Goal: Task Accomplishment & Management: Use online tool/utility

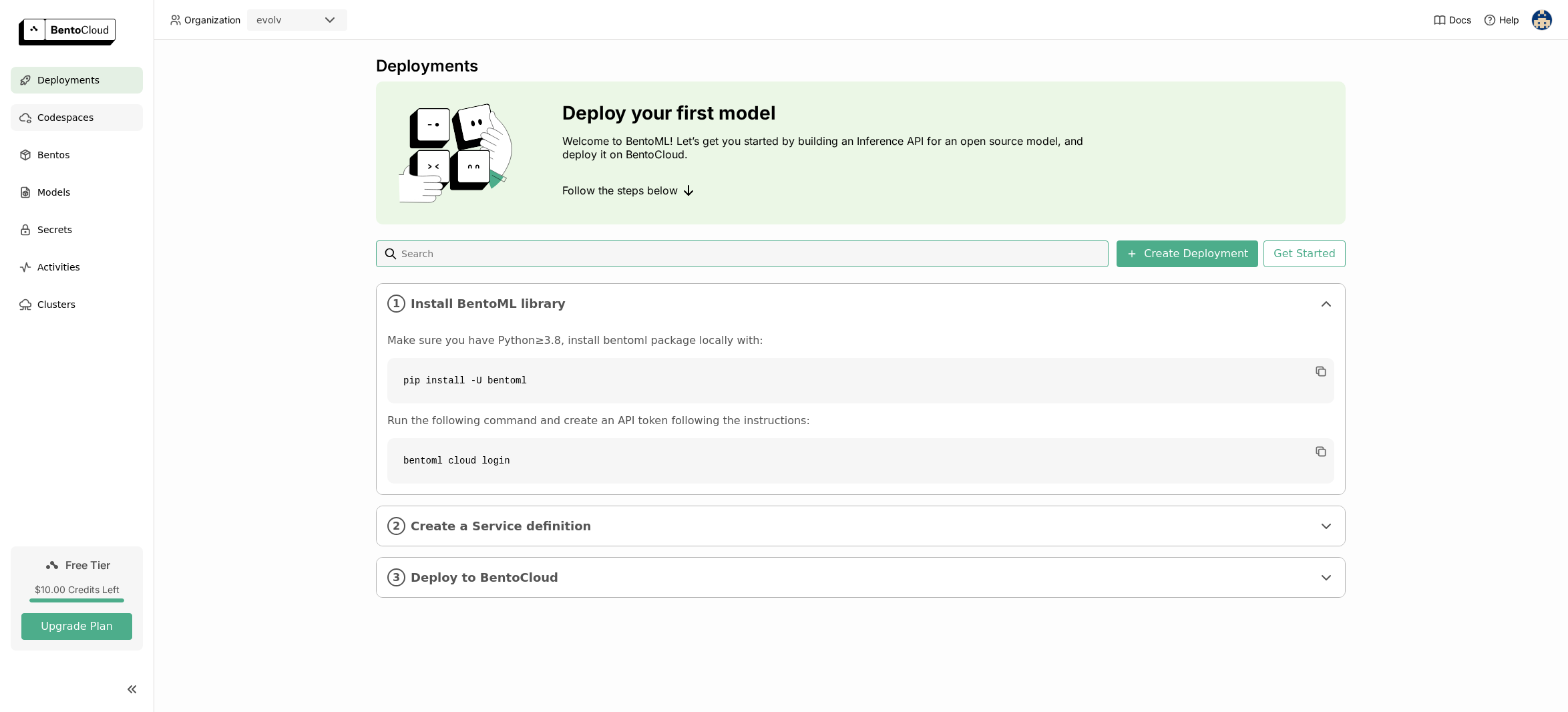
click at [68, 123] on span "Codespaces" at bounding box center [65, 117] width 56 height 16
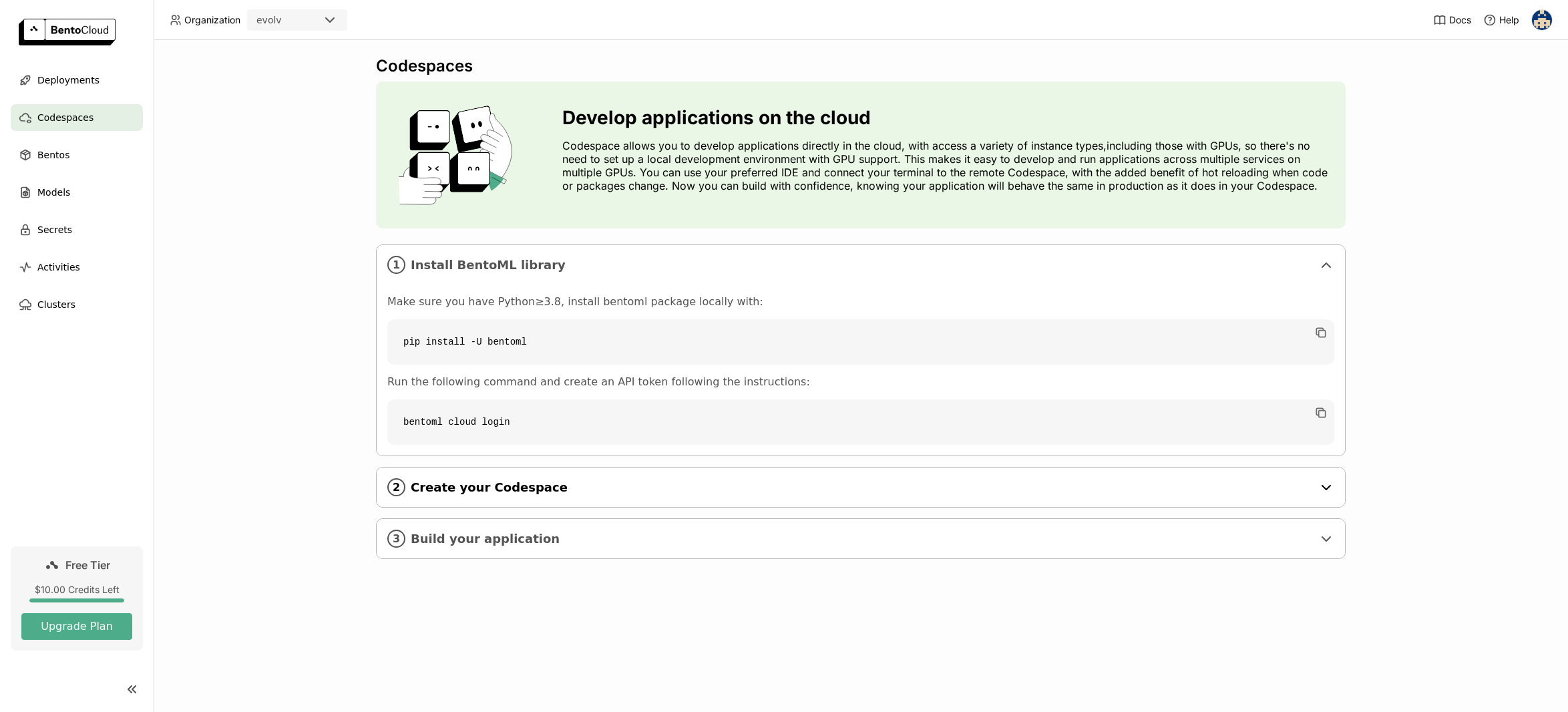
click at [548, 497] on div "2 Create your Codespace" at bounding box center [860, 487] width 968 height 39
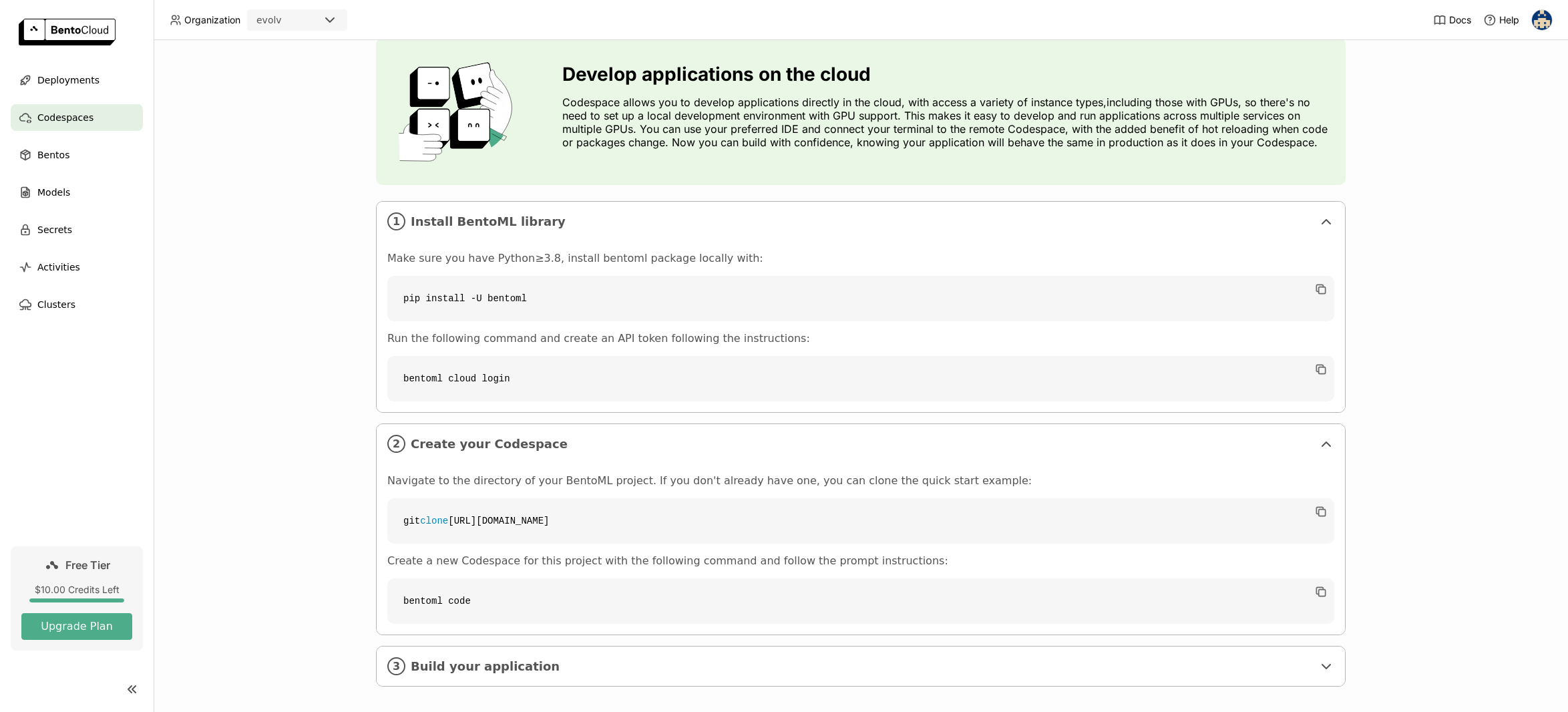
scroll to position [54, 0]
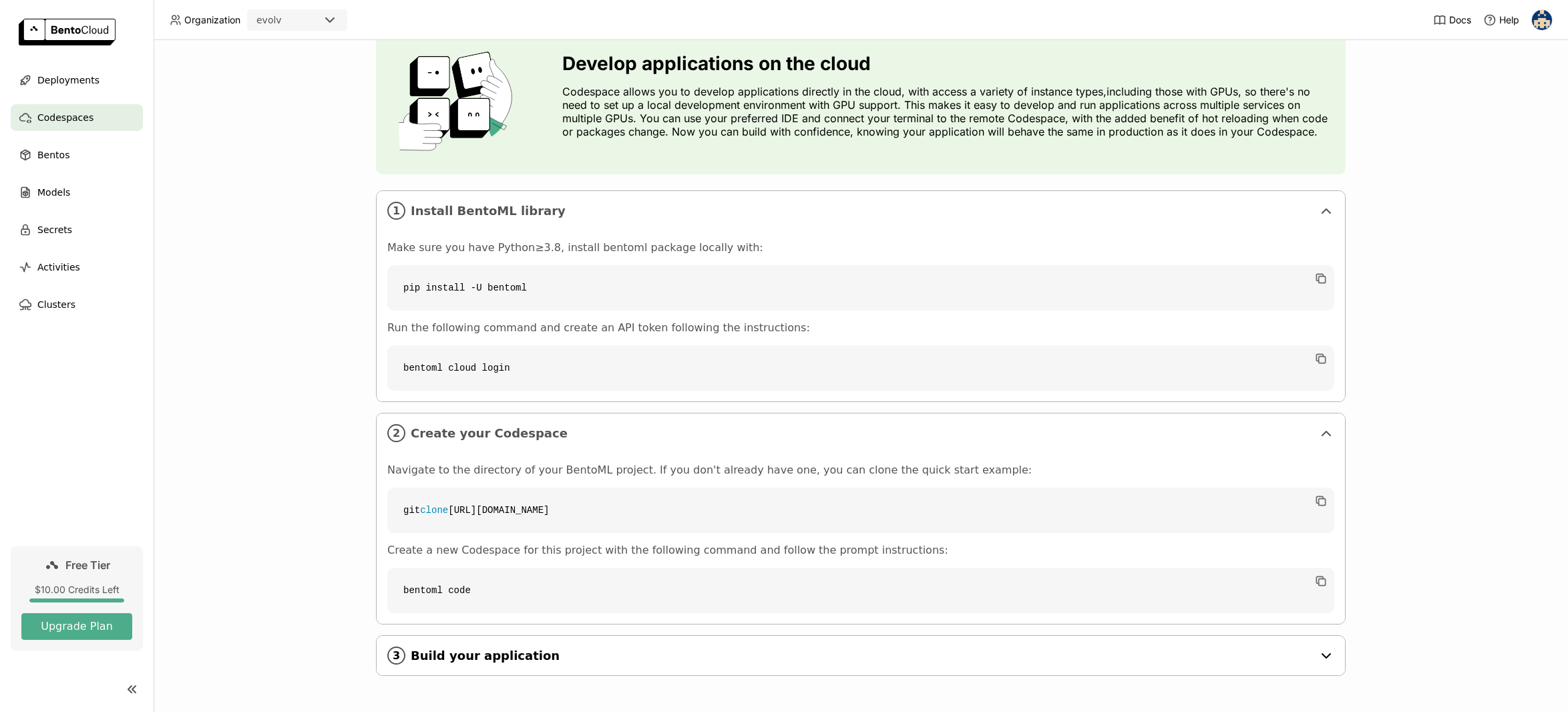
click at [593, 666] on div "3 Build your application" at bounding box center [860, 655] width 968 height 39
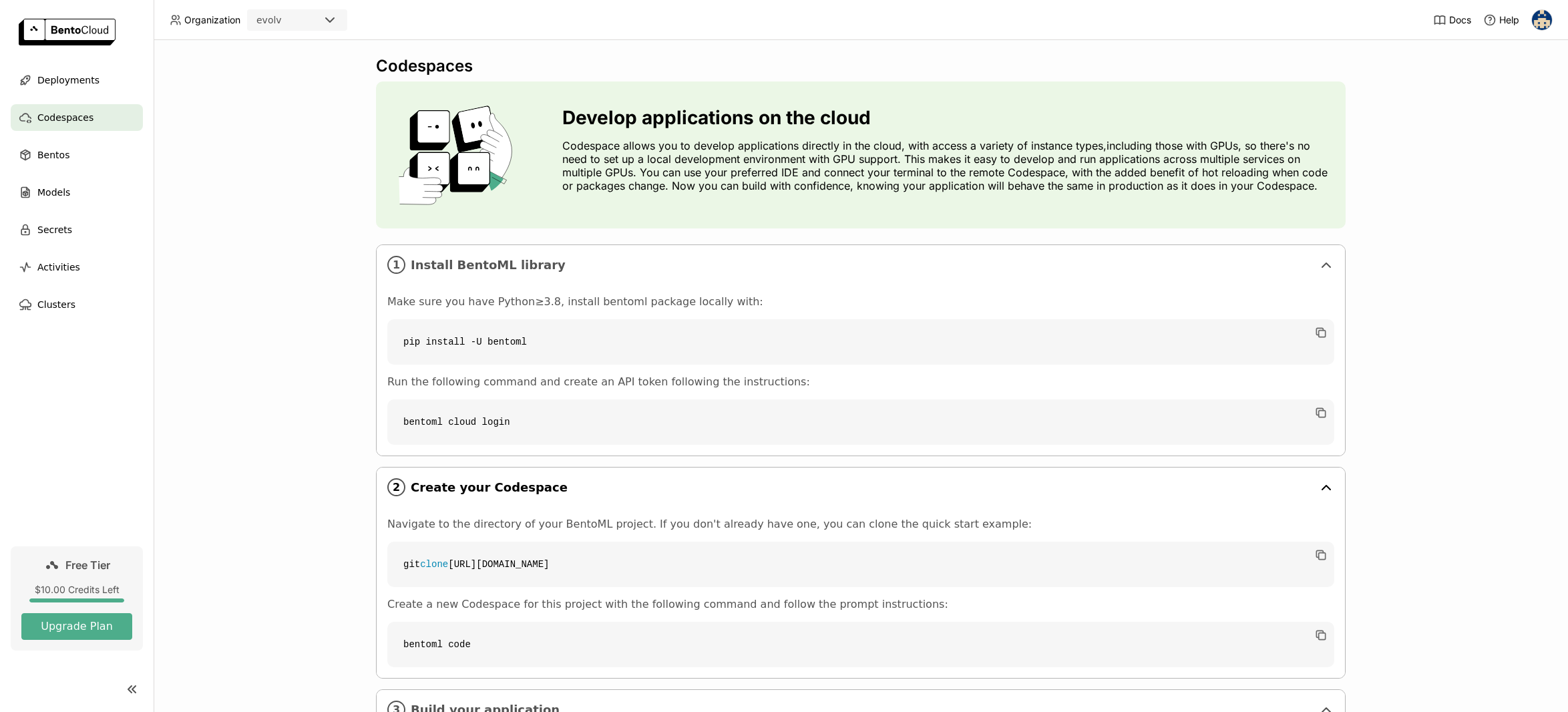
scroll to position [112, 0]
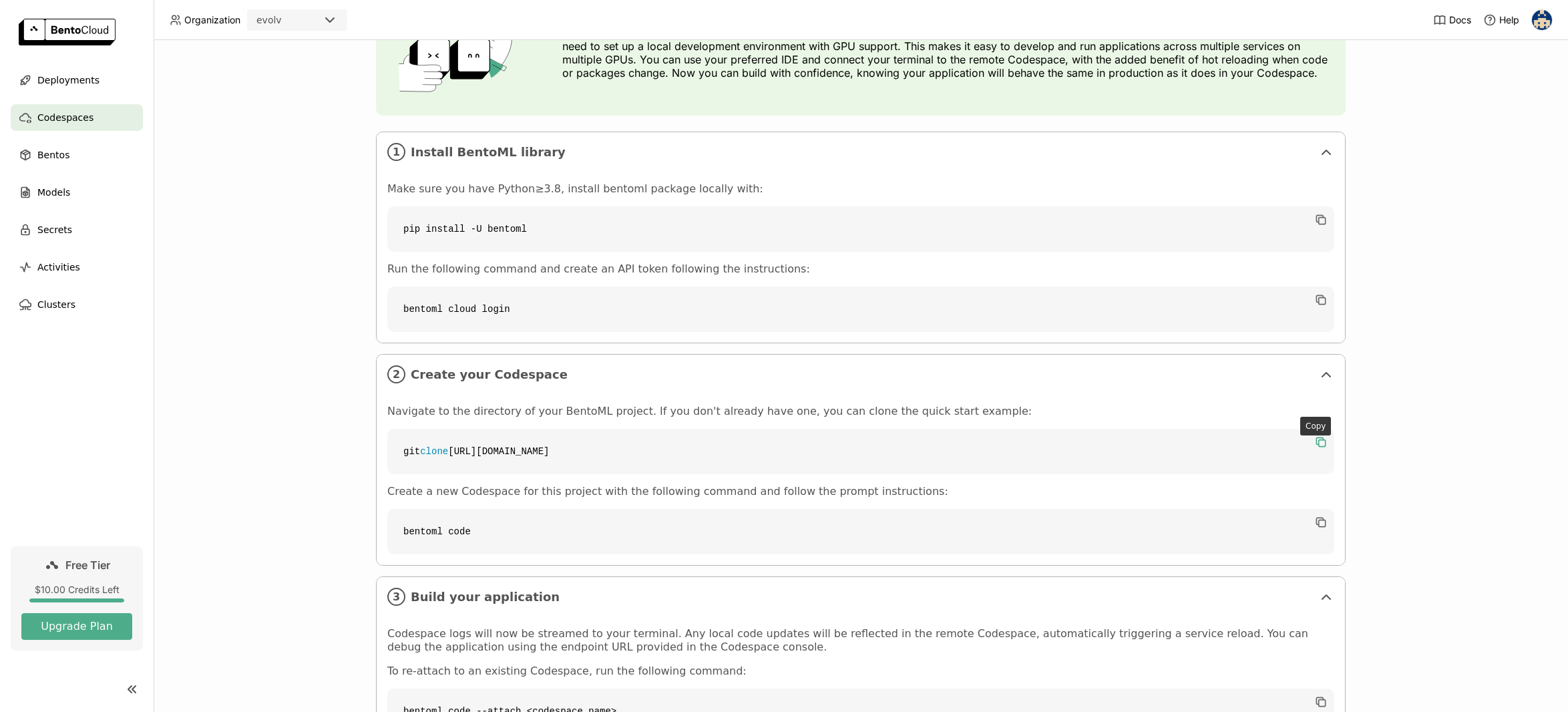
click at [1317, 442] on icon "button" at bounding box center [1321, 442] width 13 height 13
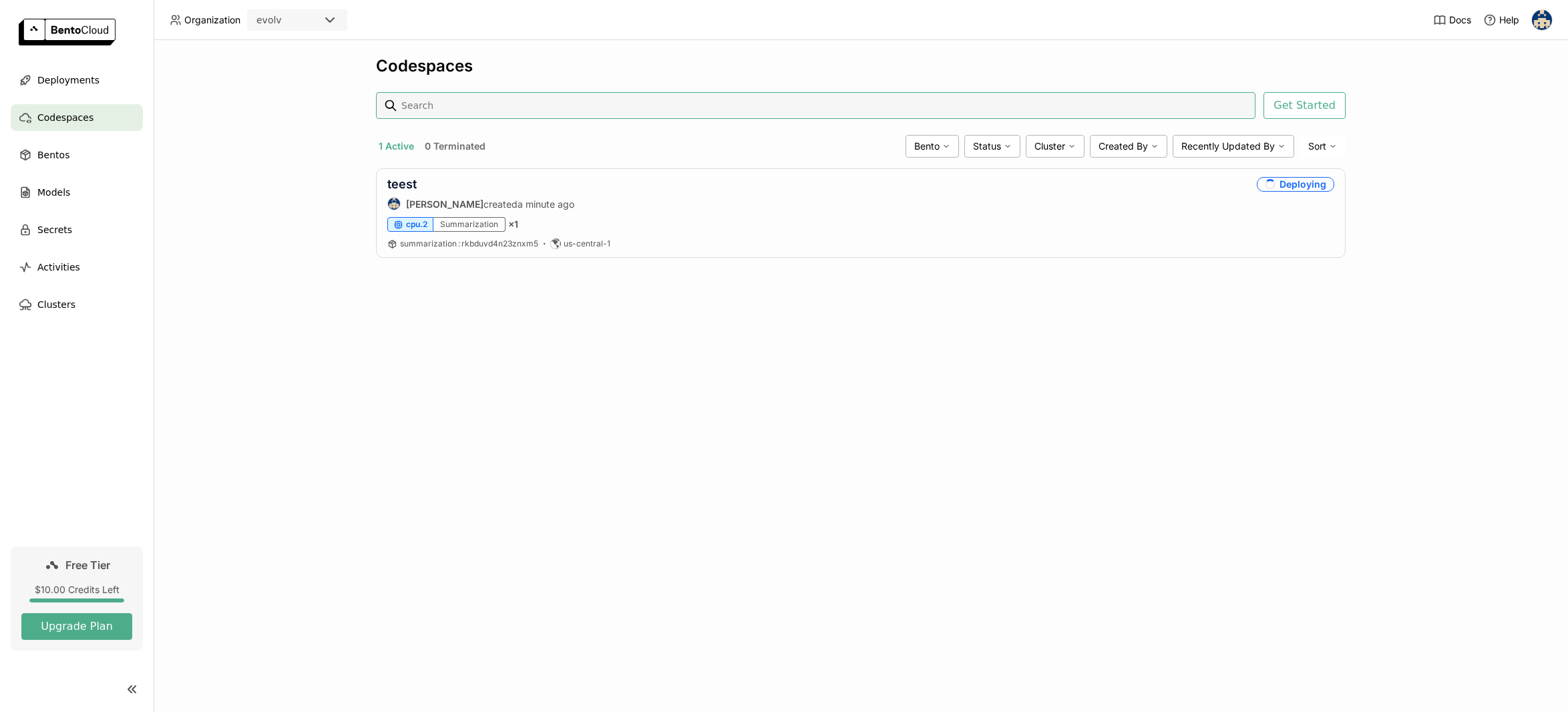
scroll to position [0, 0]
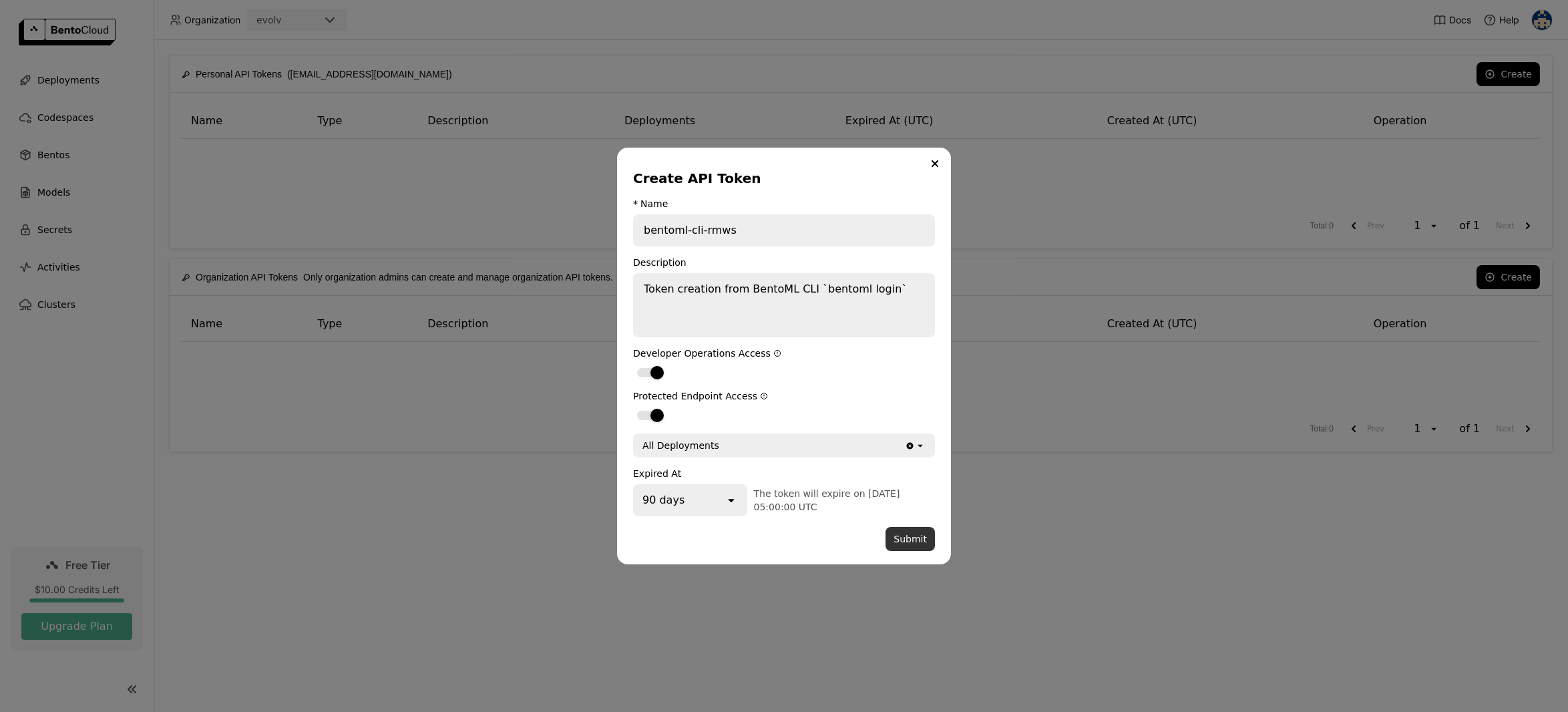
click at [911, 542] on button "Submit" at bounding box center [909, 539] width 49 height 24
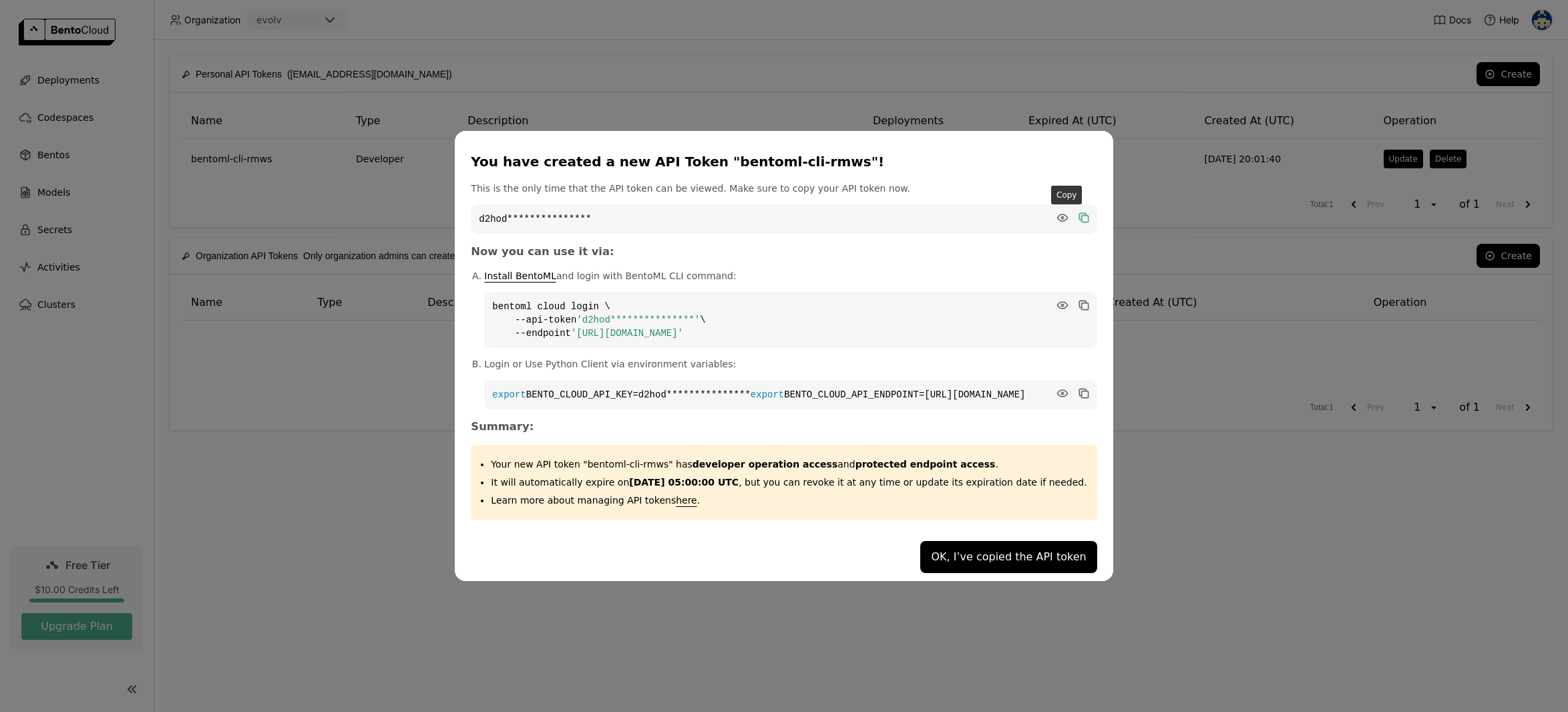
click at [1081, 216] on icon "dialog" at bounding box center [1084, 218] width 7 height 7
click at [1057, 215] on icon "dialog" at bounding box center [1062, 218] width 10 height 7
click at [1057, 390] on icon "dialog" at bounding box center [1062, 393] width 10 height 7
click at [1078, 211] on icon "dialog" at bounding box center [1084, 218] width 13 height 13
click at [1079, 389] on icon "dialog" at bounding box center [1082, 391] width 7 height 7
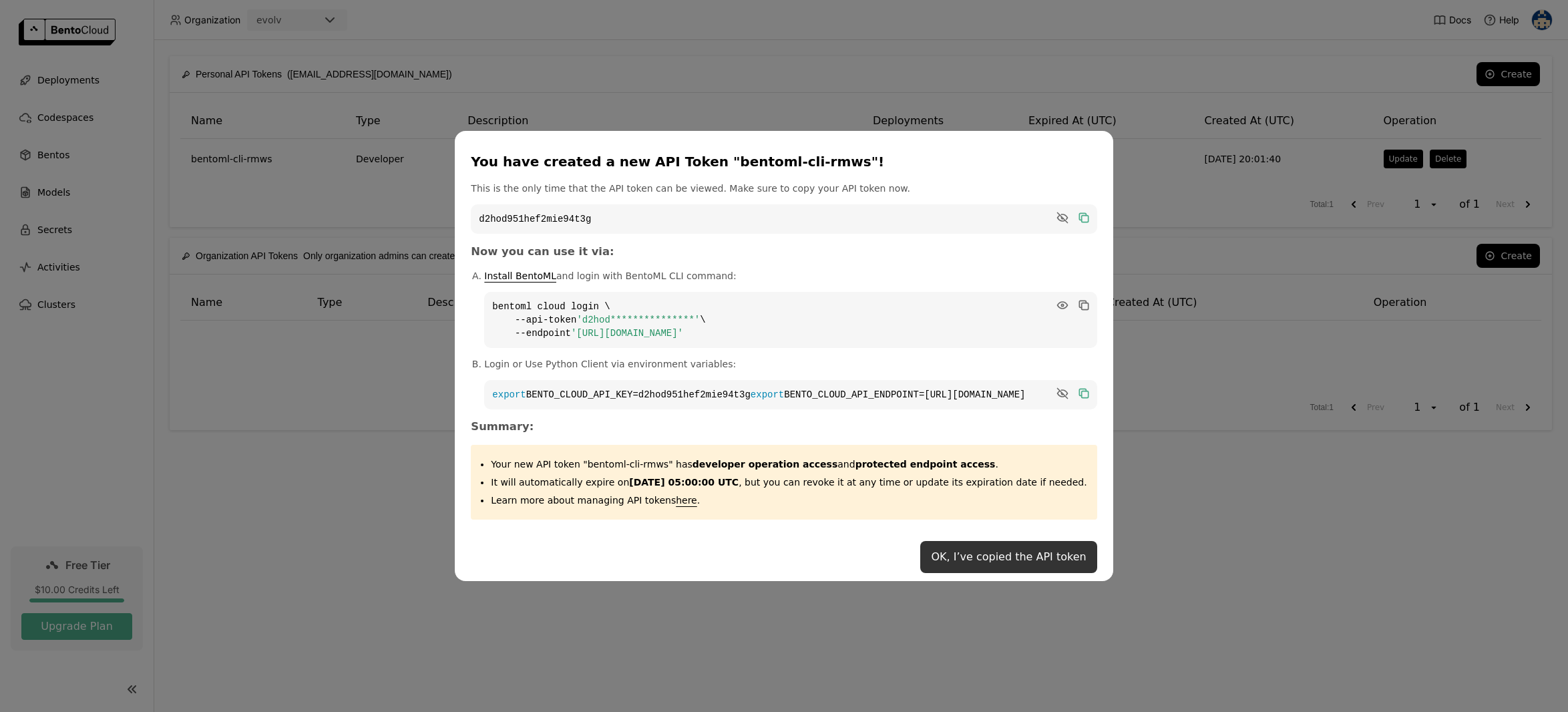
click at [1018, 564] on button "OK, I’ve copied the API token" at bounding box center [1009, 557] width 176 height 33
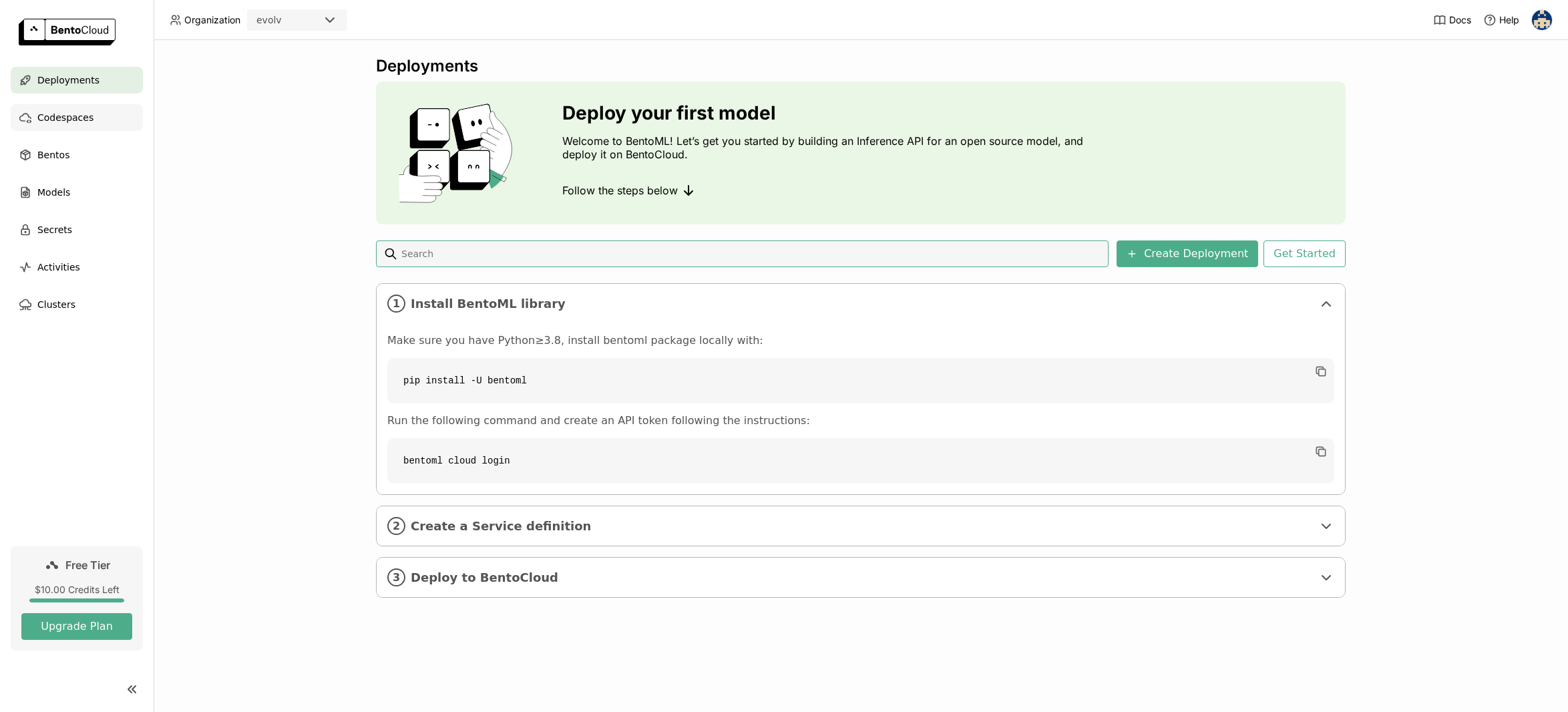
click at [88, 118] on span "Codespaces" at bounding box center [65, 117] width 56 height 16
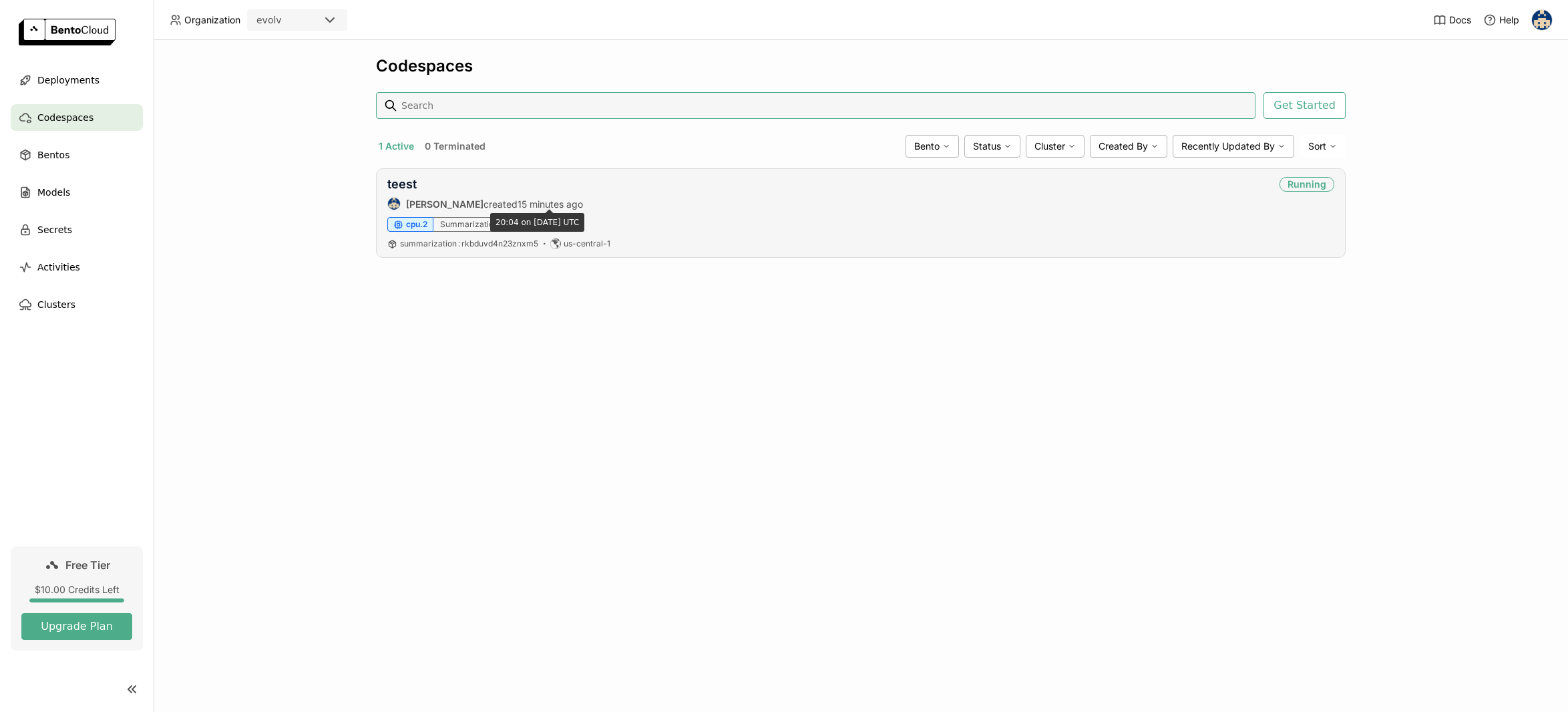
click at [533, 205] on span "15 minutes ago" at bounding box center [550, 204] width 65 height 11
click at [1449, 27] on div "Docs Help" at bounding box center [1493, 20] width 120 height 39
click at [1451, 16] on span "Docs" at bounding box center [1460, 20] width 22 height 12
click at [671, 183] on div "teest [PERSON_NAME] created 17 minutes ago Running" at bounding box center [860, 194] width 947 height 33
click at [678, 203] on div "teest [PERSON_NAME] created 17 minutes ago Running" at bounding box center [860, 194] width 947 height 33
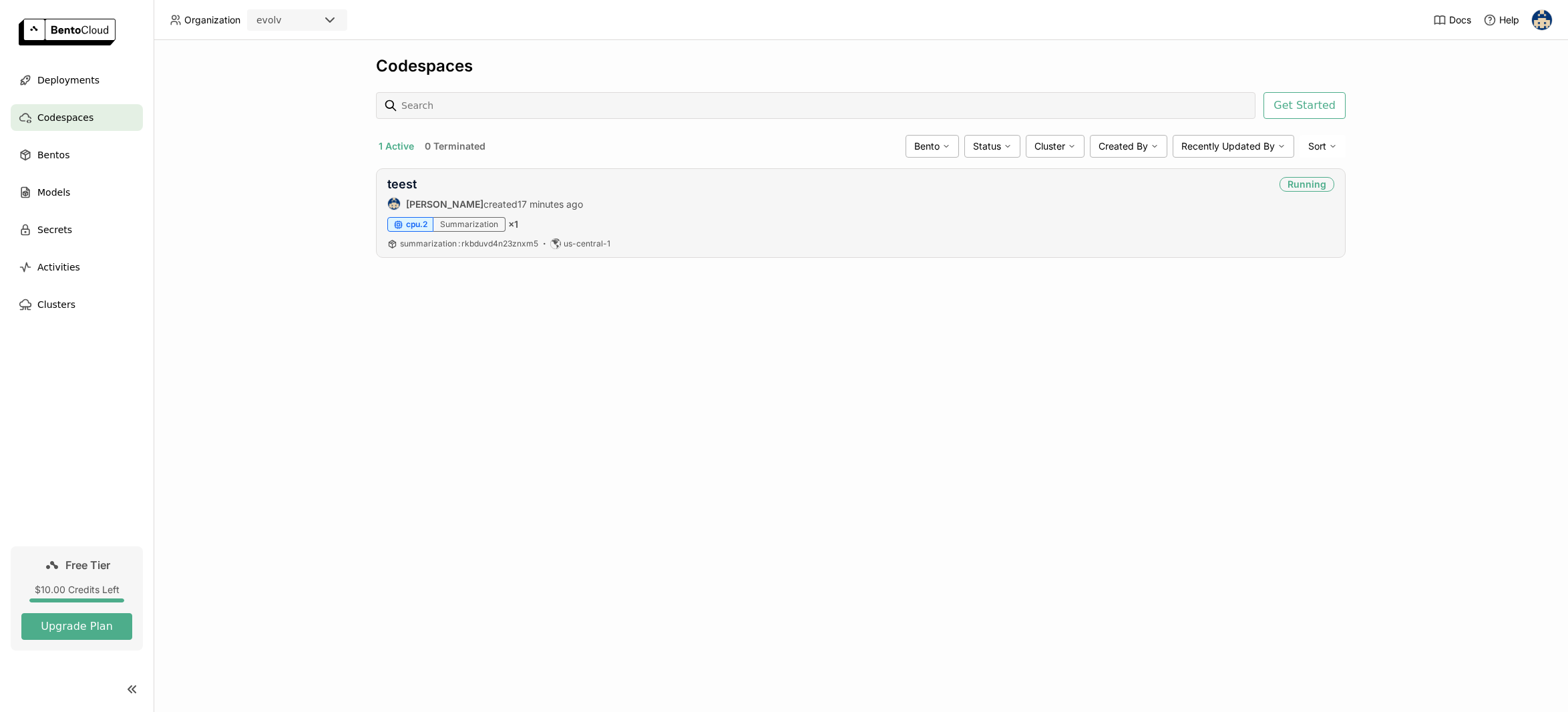
click at [667, 220] on div "cpu.2 Summarization × 1" at bounding box center [860, 225] width 947 height 15
click at [665, 221] on div "cpu.2 Summarization × 1" at bounding box center [860, 225] width 947 height 15
click at [422, 182] on div "teest" at bounding box center [485, 185] width 196 height 15
click at [414, 184] on link "teest" at bounding box center [402, 184] width 30 height 14
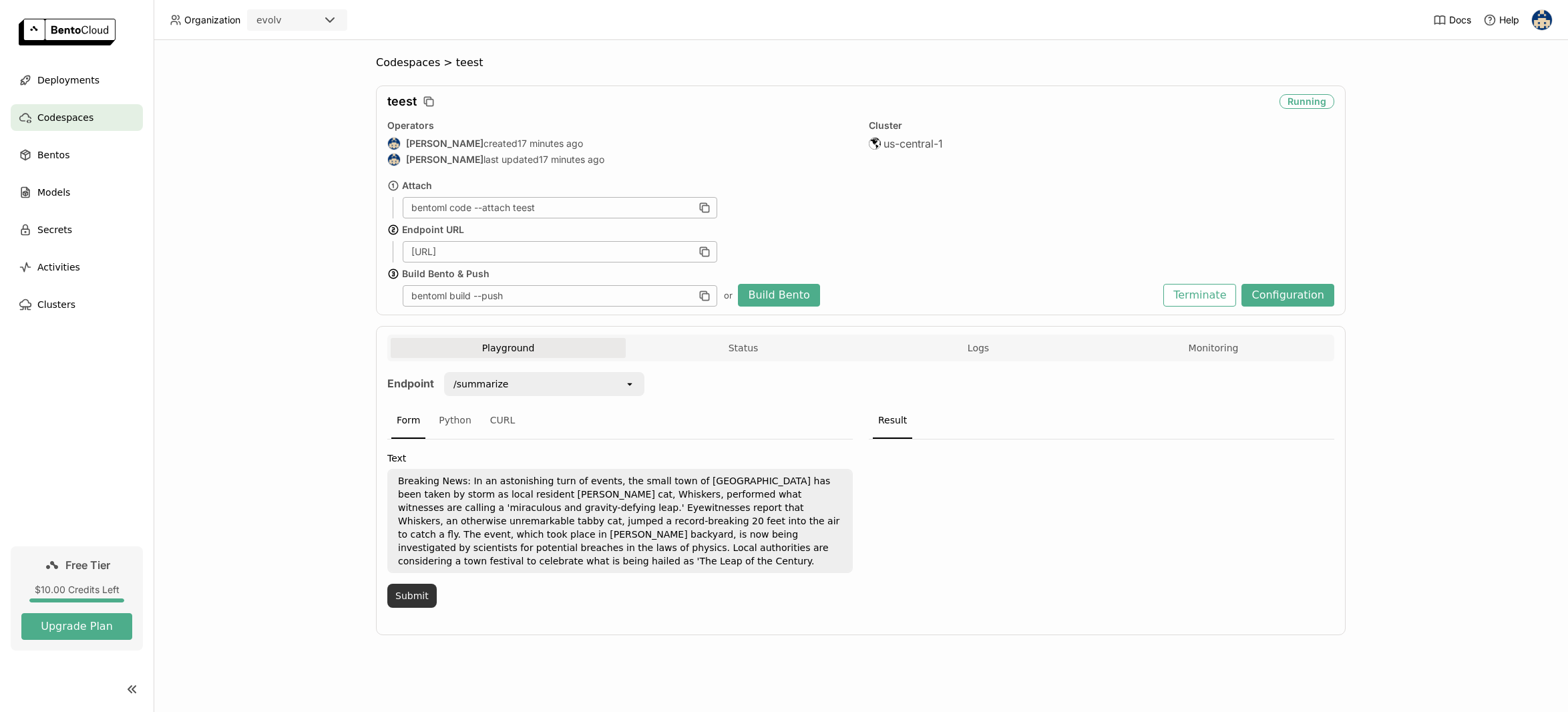
click at [405, 594] on button "Submit" at bounding box center [412, 596] width 49 height 24
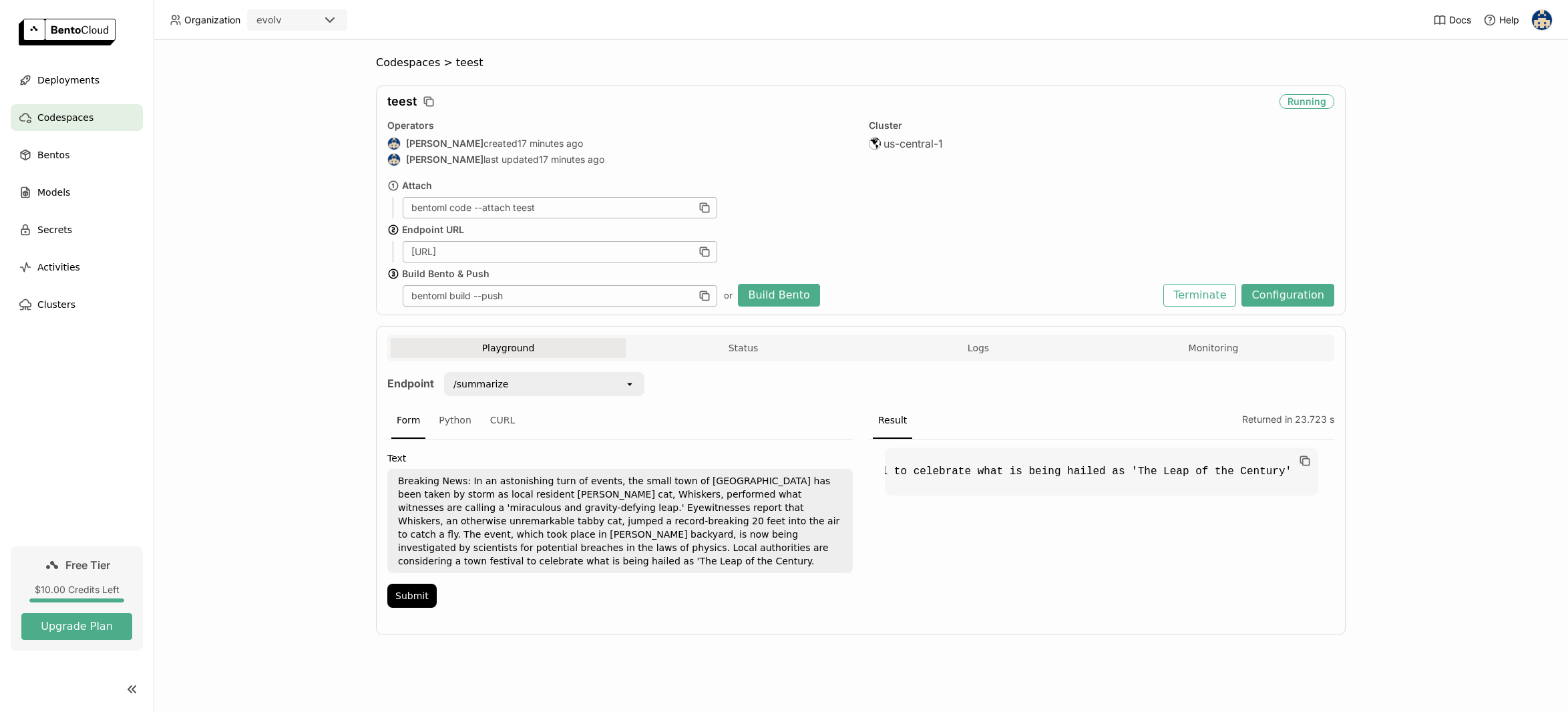
scroll to position [0, 1867]
click at [1210, 296] on button "Terminate" at bounding box center [1199, 296] width 72 height 22
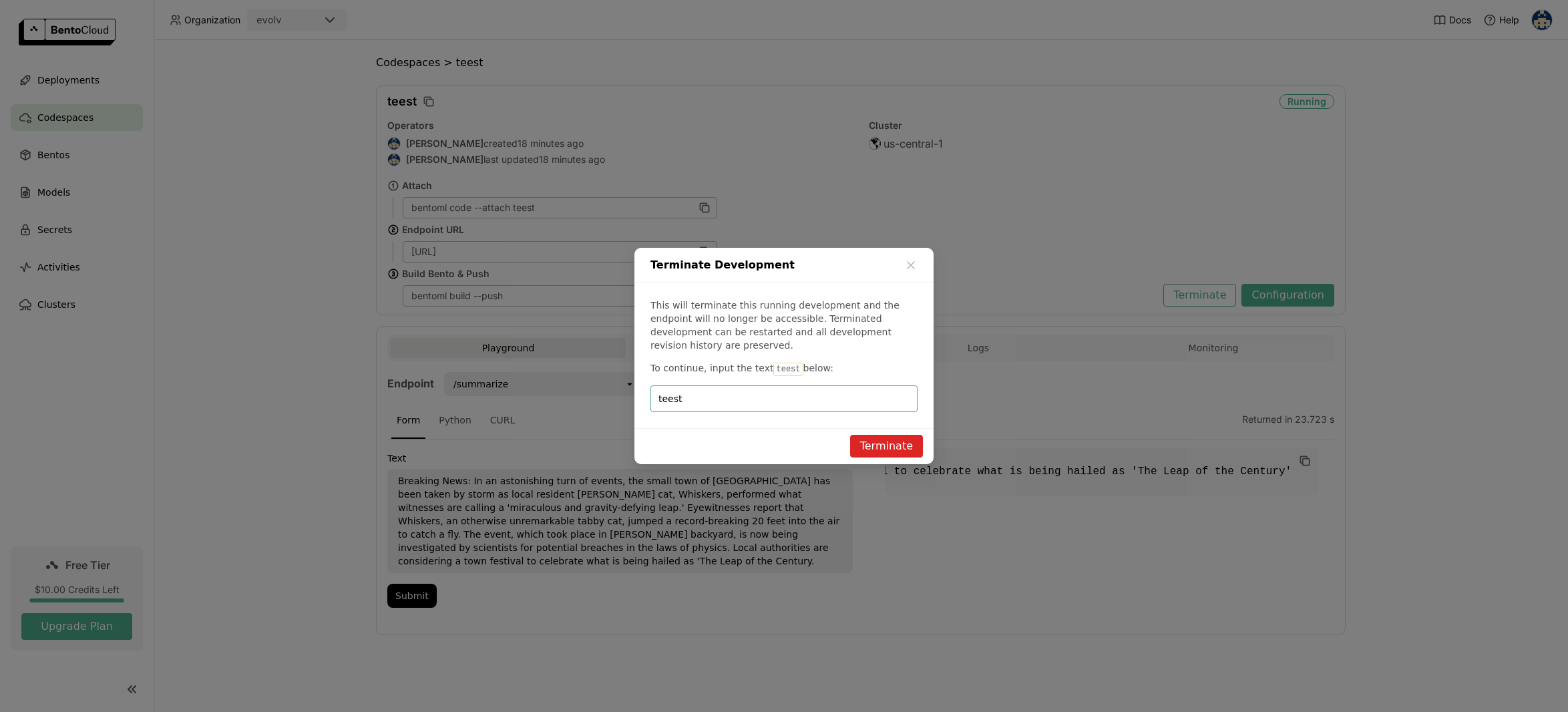
type input "teest"
click at [908, 437] on button "Terminate" at bounding box center [886, 446] width 72 height 22
